Goal: Task Accomplishment & Management: Complete application form

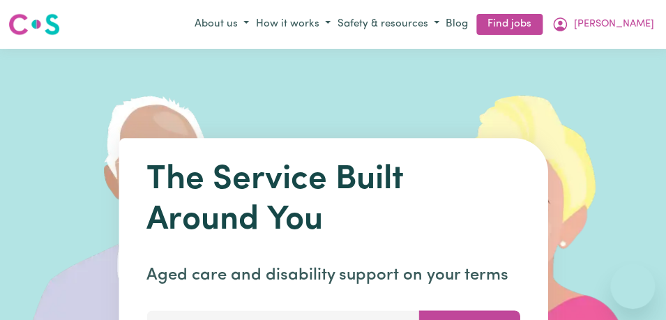
click at [633, 23] on button "[PERSON_NAME]" at bounding box center [604, 25] width 110 height 24
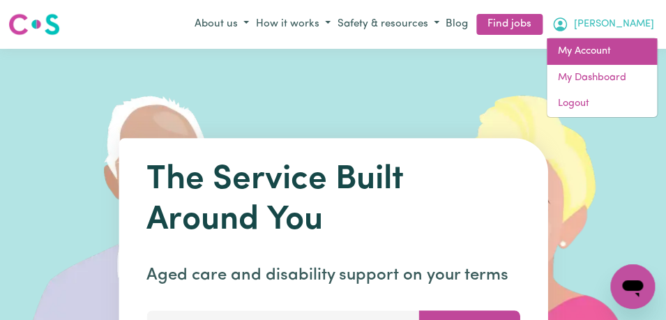
click at [616, 49] on link "My Account" at bounding box center [602, 51] width 110 height 27
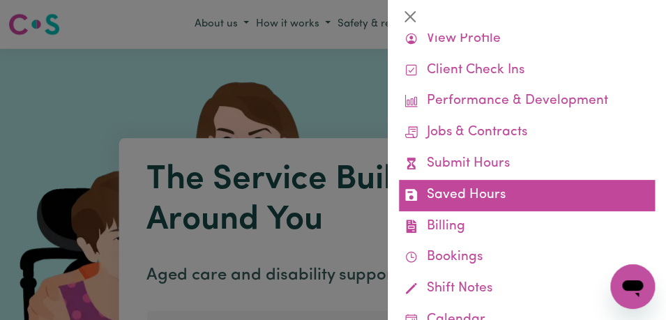
scroll to position [64, 0]
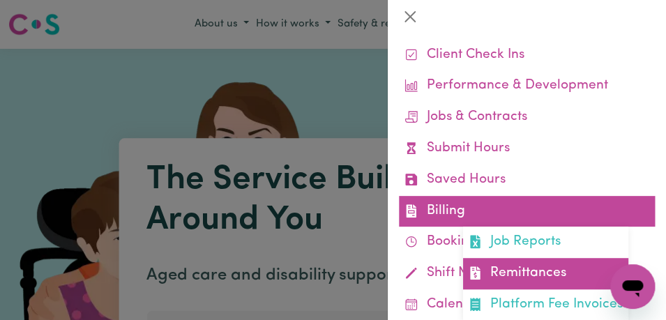
click at [525, 281] on link "Remittances" at bounding box center [545, 273] width 165 height 31
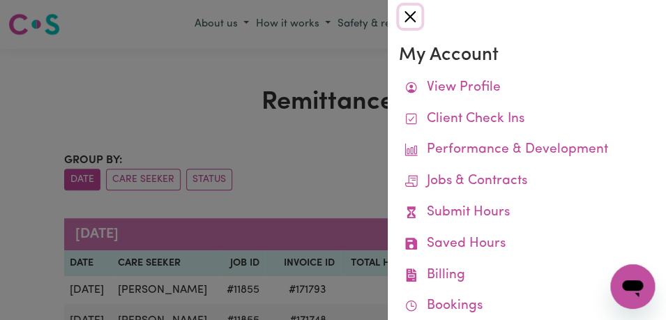
click at [407, 21] on button "Close" at bounding box center [410, 17] width 22 height 22
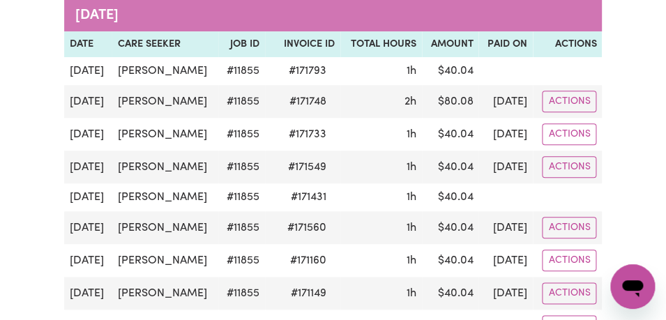
scroll to position [220, 0]
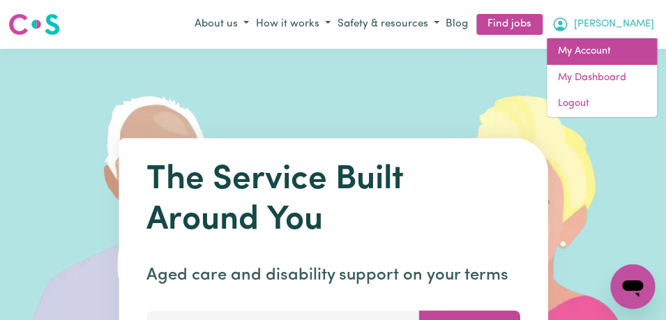
click at [620, 52] on link "My Account" at bounding box center [602, 51] width 110 height 27
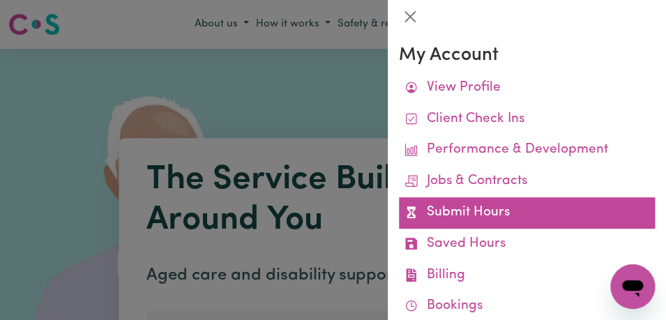
click at [522, 211] on link "Submit Hours" at bounding box center [527, 212] width 256 height 31
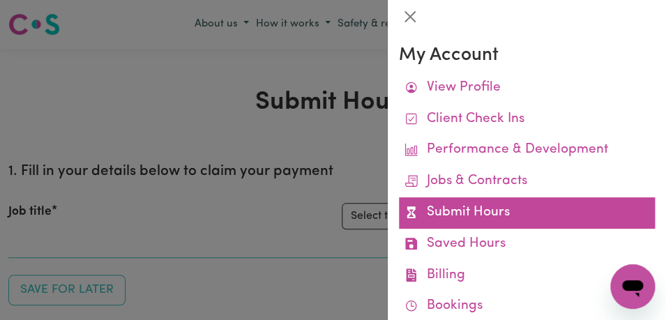
click at [477, 211] on link "Submit Hours" at bounding box center [527, 212] width 256 height 31
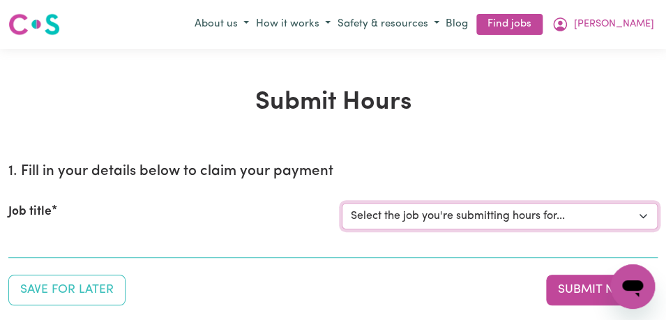
select select "11855"
click option "[[PERSON_NAME]] Support Worker Needed For Personal Care In the Morning- [PERSON…" at bounding box center [0, 0] width 0 height 0
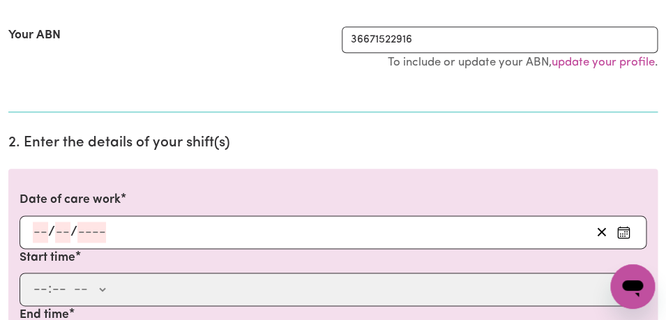
scroll to position [292, 0]
click at [626, 230] on icon "Enter the date of care work" at bounding box center [624, 232] width 14 height 14
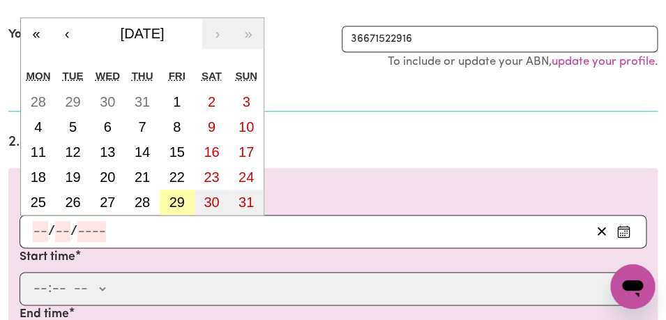
click at [179, 200] on abbr "29" at bounding box center [177, 202] width 15 height 15
type input "[DATE]"
type input "29"
type input "8"
type input "2025"
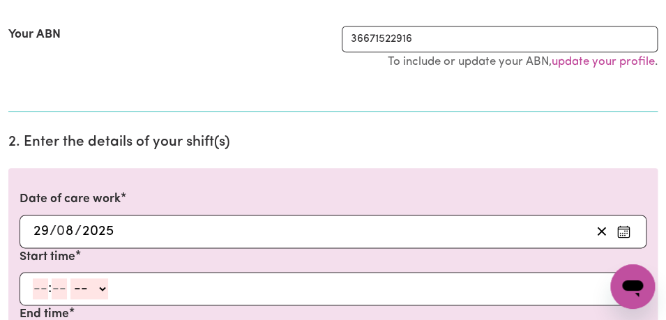
click at [40, 294] on input "number" at bounding box center [40, 288] width 15 height 21
type input "8"
type input "00"
click at [68, 278] on select "-- AM PM" at bounding box center [87, 288] width 38 height 21
select select "am"
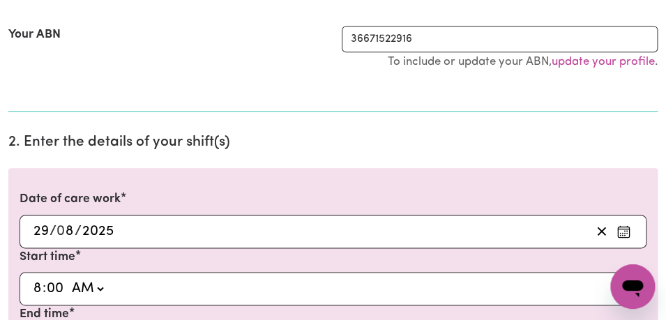
click option "AM" at bounding box center [0, 0] width 0 height 0
type input "08:00"
type input "0"
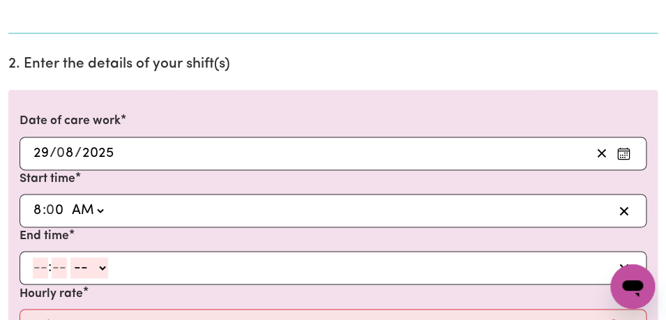
scroll to position [379, 0]
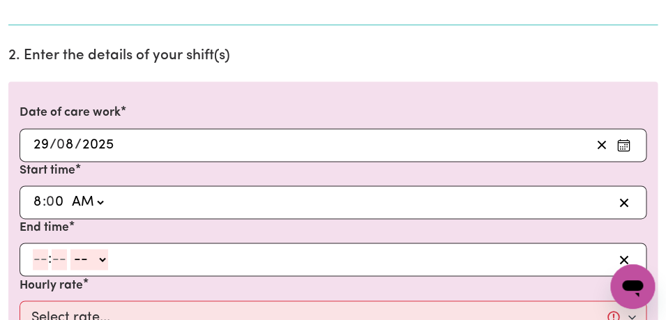
click at [38, 262] on input "number" at bounding box center [40, 259] width 15 height 21
type input "9"
type input "00"
click option "--" at bounding box center [0, 0] width 0 height 0
select select "am"
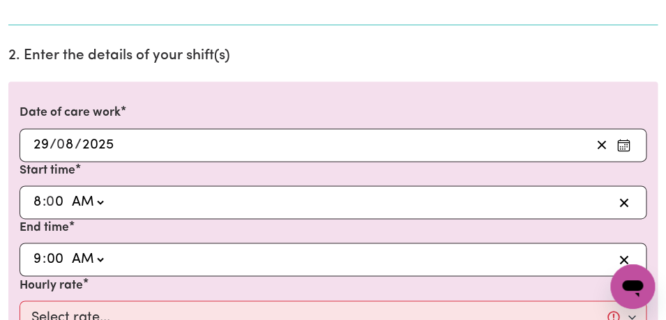
click option "AM" at bounding box center [0, 0] width 0 height 0
type input "09:00"
type input "0"
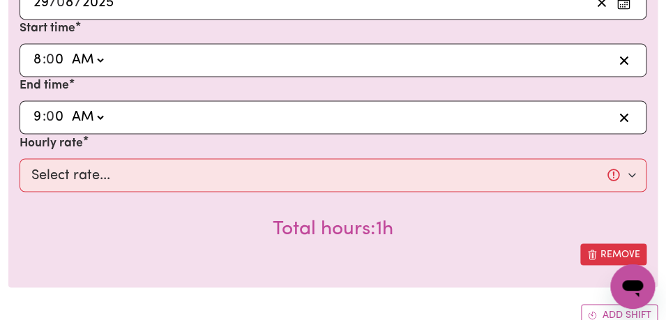
scroll to position [529, 0]
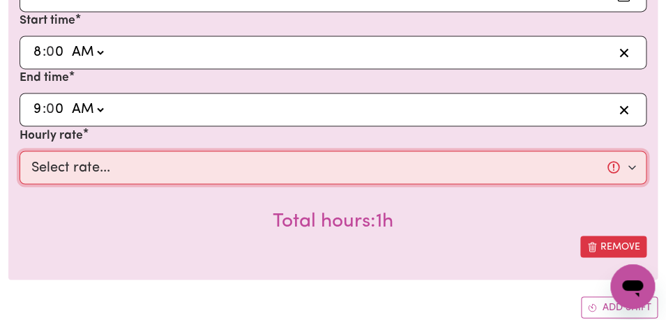
select select "44-Weekday"
click option "$44.00 (Weekday)" at bounding box center [0, 0] width 0 height 0
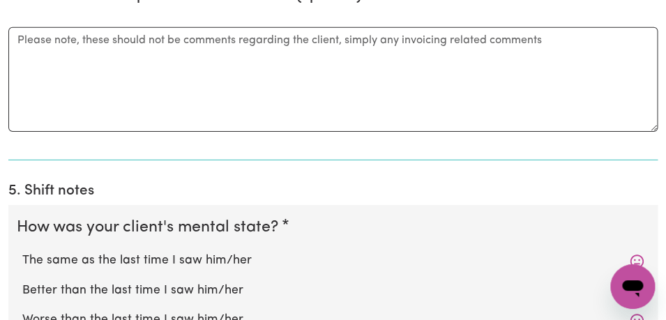
scroll to position [1070, 0]
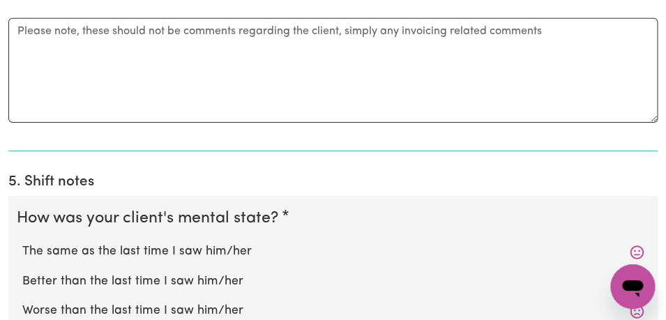
click at [227, 248] on label "The same as the last time I saw him/her" at bounding box center [333, 252] width 622 height 18
click at [22, 243] on input "The same as the last time I saw him/her" at bounding box center [22, 242] width 1 height 1
radio input "true"
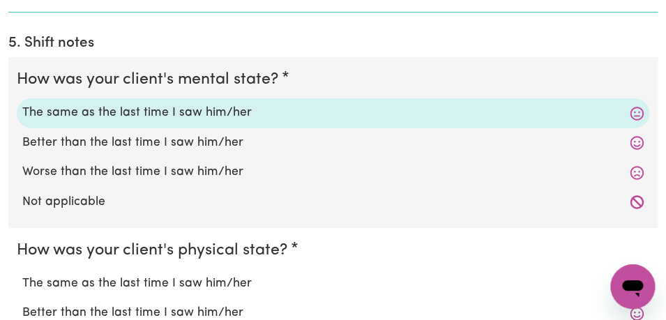
scroll to position [1256, 0]
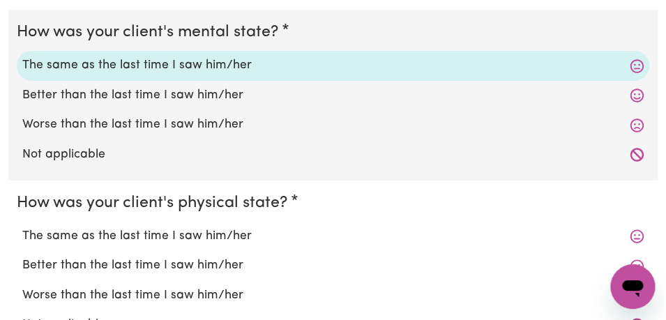
click at [227, 242] on label "The same as the last time I saw him/her" at bounding box center [333, 237] width 622 height 18
click at [22, 228] on input "The same as the last time I saw him/her" at bounding box center [22, 227] width 1 height 1
radio input "true"
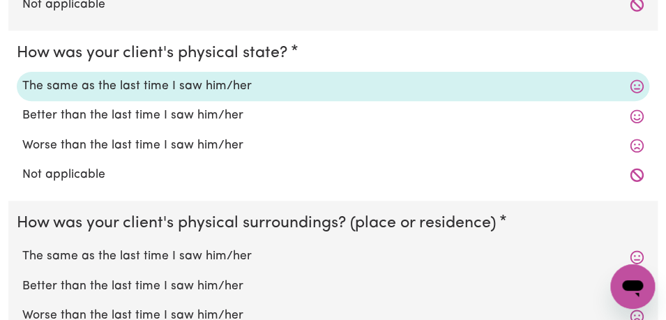
scroll to position [1408, 0]
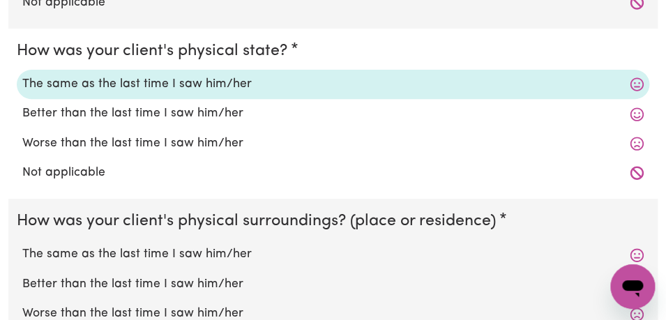
click at [227, 255] on label "The same as the last time I saw him/her" at bounding box center [333, 255] width 622 height 18
click at [22, 246] on input "The same as the last time I saw him/her" at bounding box center [22, 245] width 1 height 1
radio input "true"
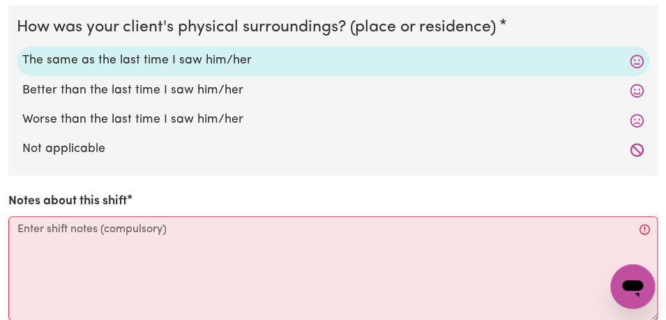
scroll to position [1604, 0]
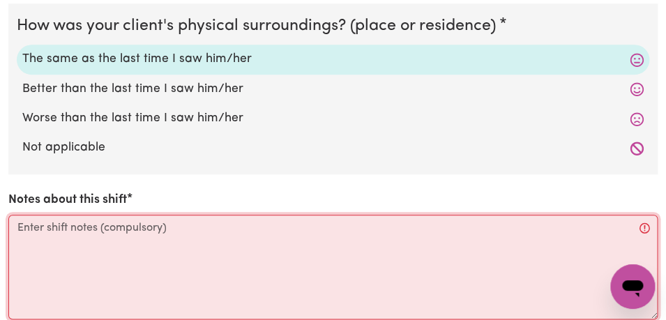
click at [220, 230] on textarea "Notes about this shift" at bounding box center [333, 267] width 650 height 105
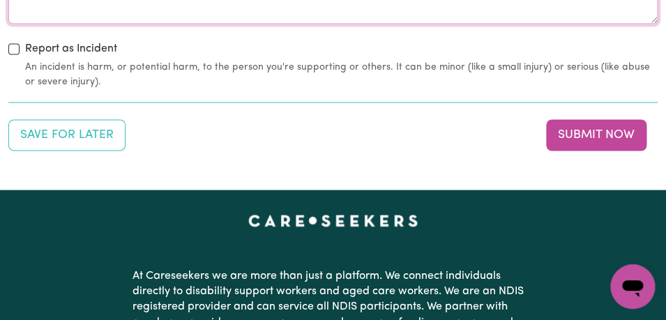
scroll to position [1905, 0]
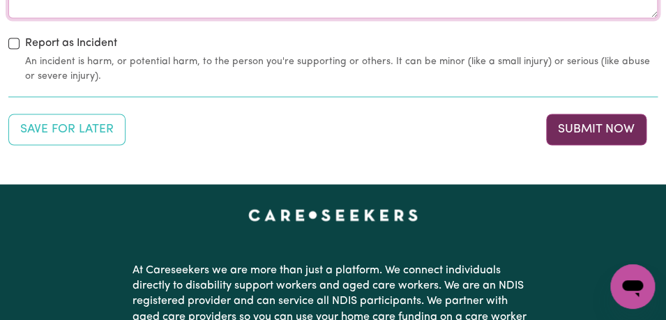
type textarea "[PERSON_NAME], her son was present, [PERSON_NAME] was in a good mood, changed I…"
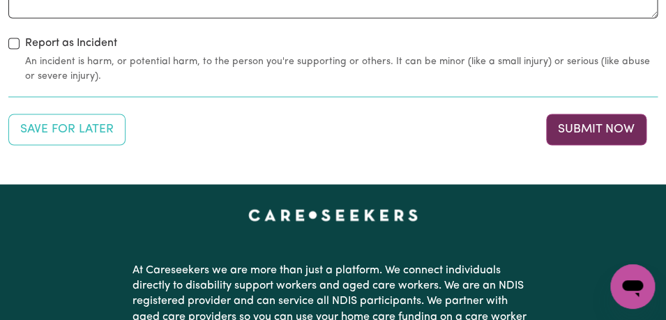
click at [590, 132] on button "Submit Now" at bounding box center [596, 129] width 100 height 31
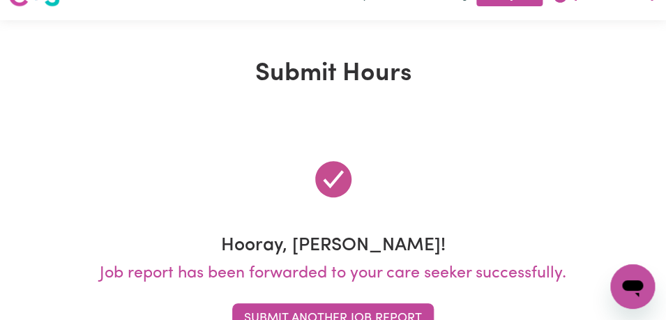
scroll to position [21, 0]
